Goal: Find specific page/section: Find specific page/section

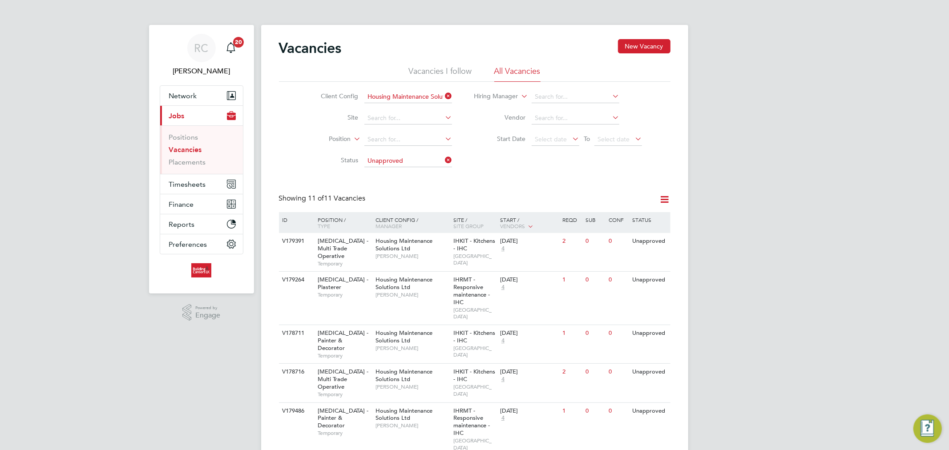
click at [421, 161] on input "Unapproved" at bounding box center [408, 161] width 88 height 12
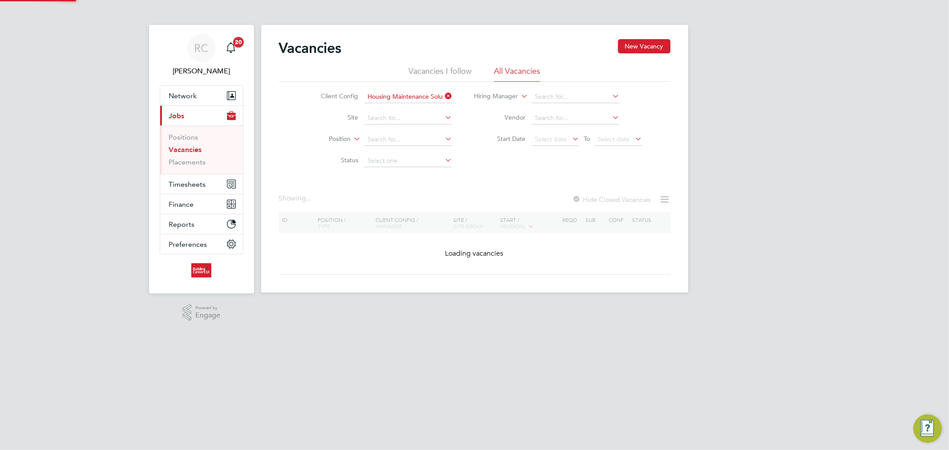
click at [393, 191] on li "Open" at bounding box center [408, 196] width 89 height 12
type input "Open"
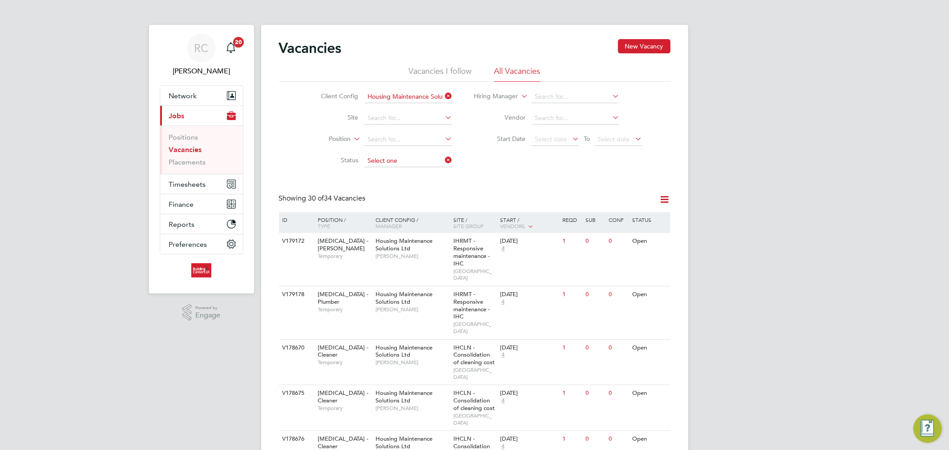
click at [383, 161] on input at bounding box center [408, 161] width 88 height 12
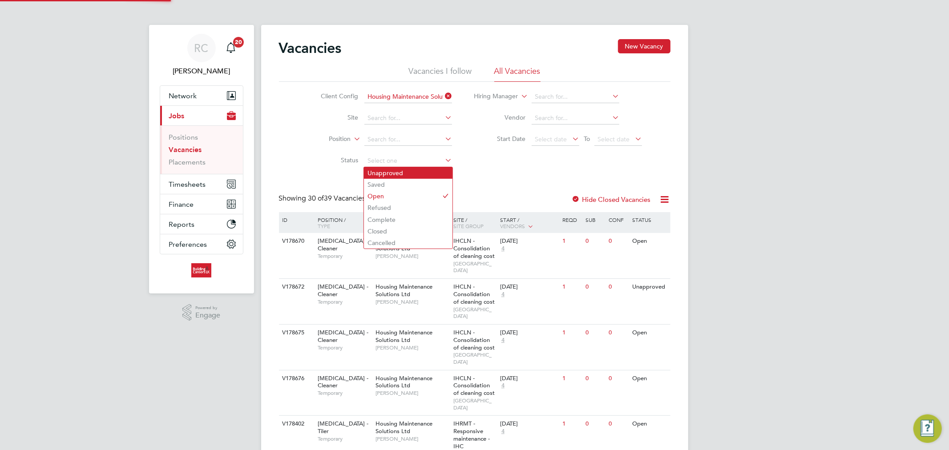
click at [397, 167] on li "Unapproved" at bounding box center [408, 173] width 89 height 12
type input "Unapproved"
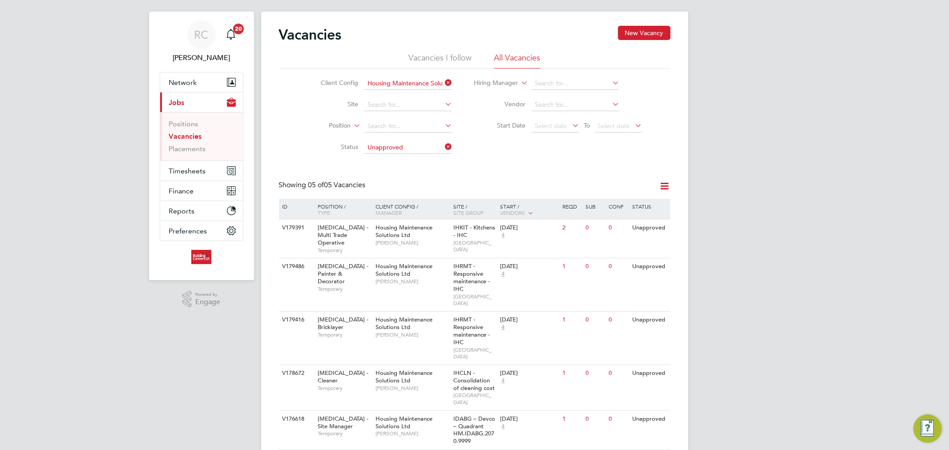
scroll to position [17, 0]
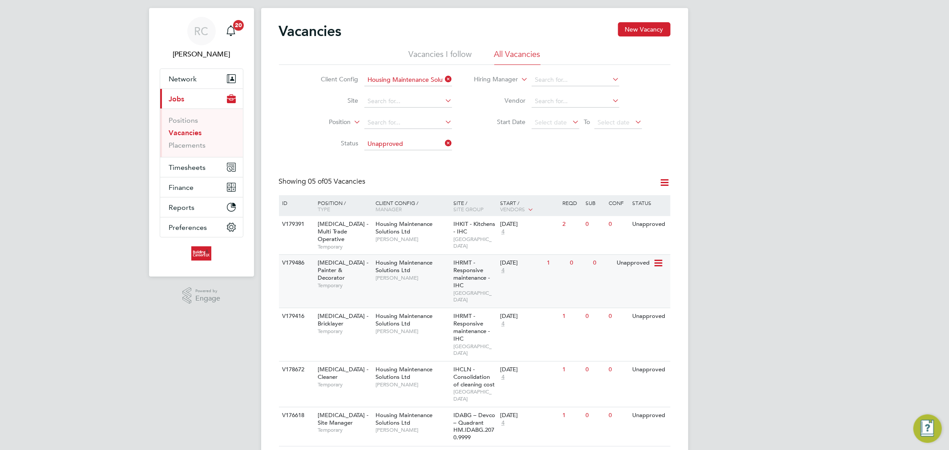
click at [410, 259] on span "Housing Maintenance Solutions Ltd" at bounding box center [403, 266] width 57 height 15
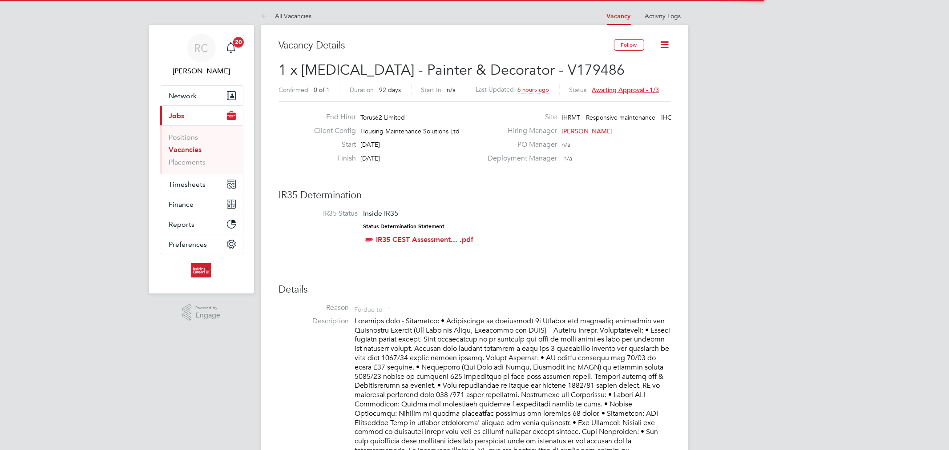
scroll to position [26, 62]
